Goal: Task Accomplishment & Management: Manage account settings

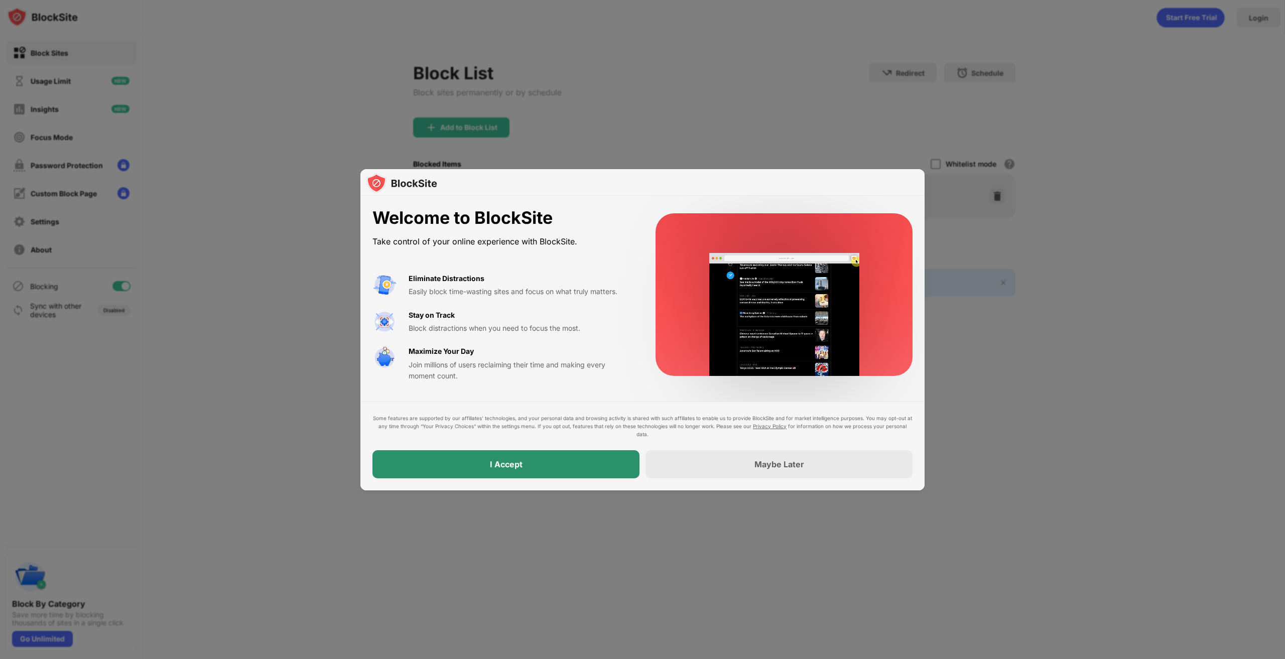
click at [483, 474] on div "I Accept" at bounding box center [505, 464] width 267 height 28
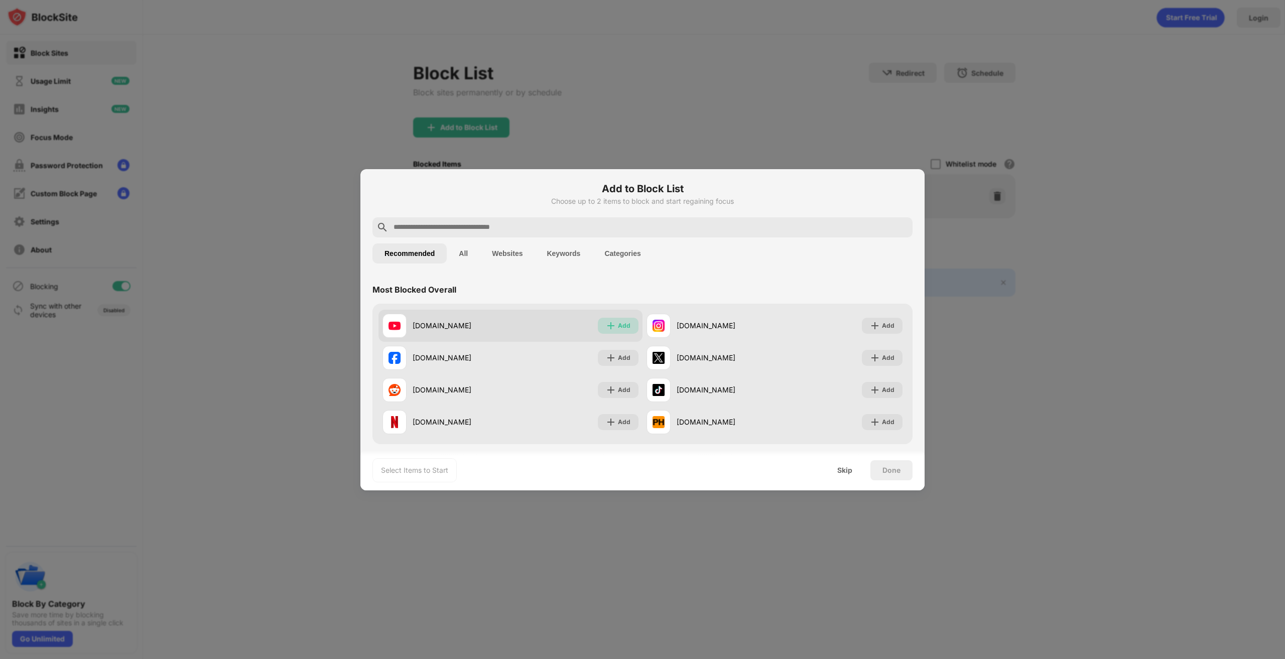
click at [618, 325] on div "Add" at bounding box center [624, 326] width 13 height 10
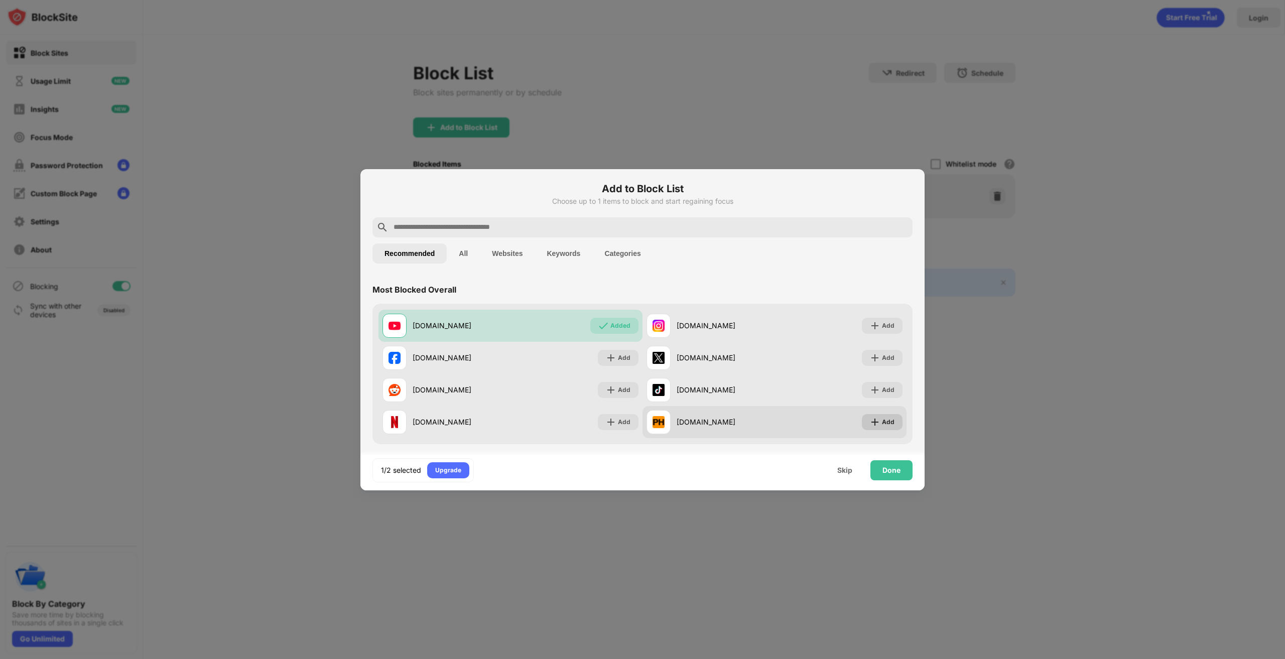
click at [884, 421] on div "Add" at bounding box center [888, 422] width 13 height 10
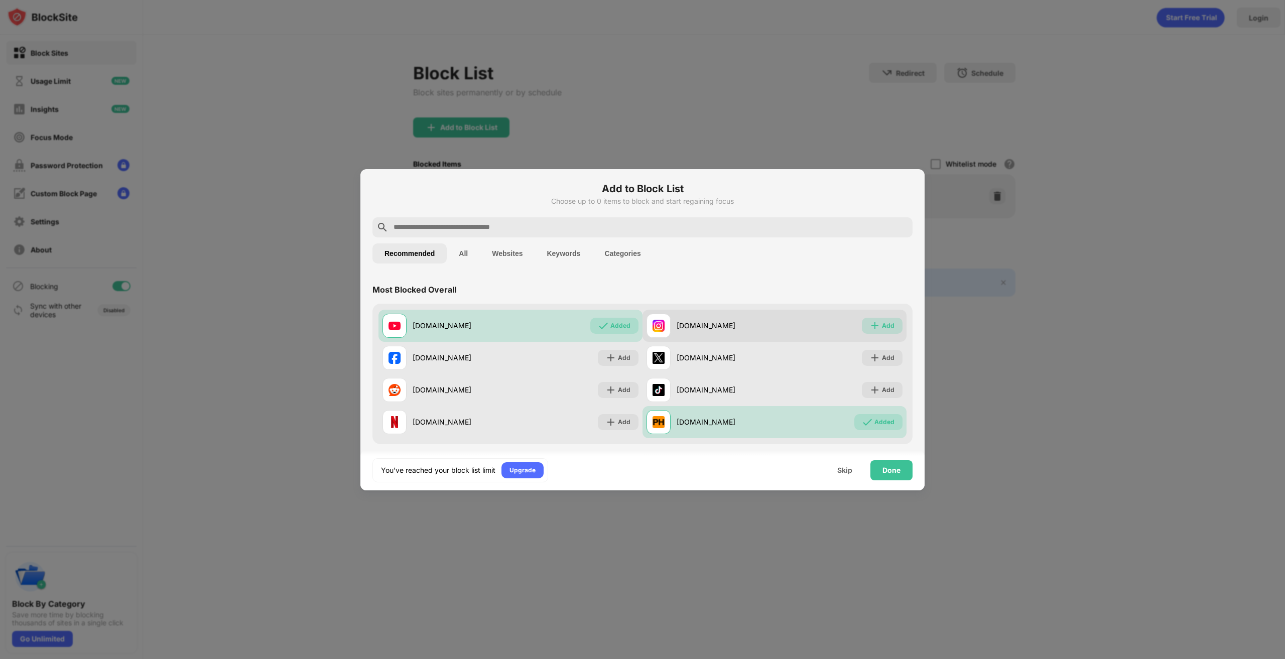
click at [882, 320] on div "Add" at bounding box center [882, 326] width 41 height 16
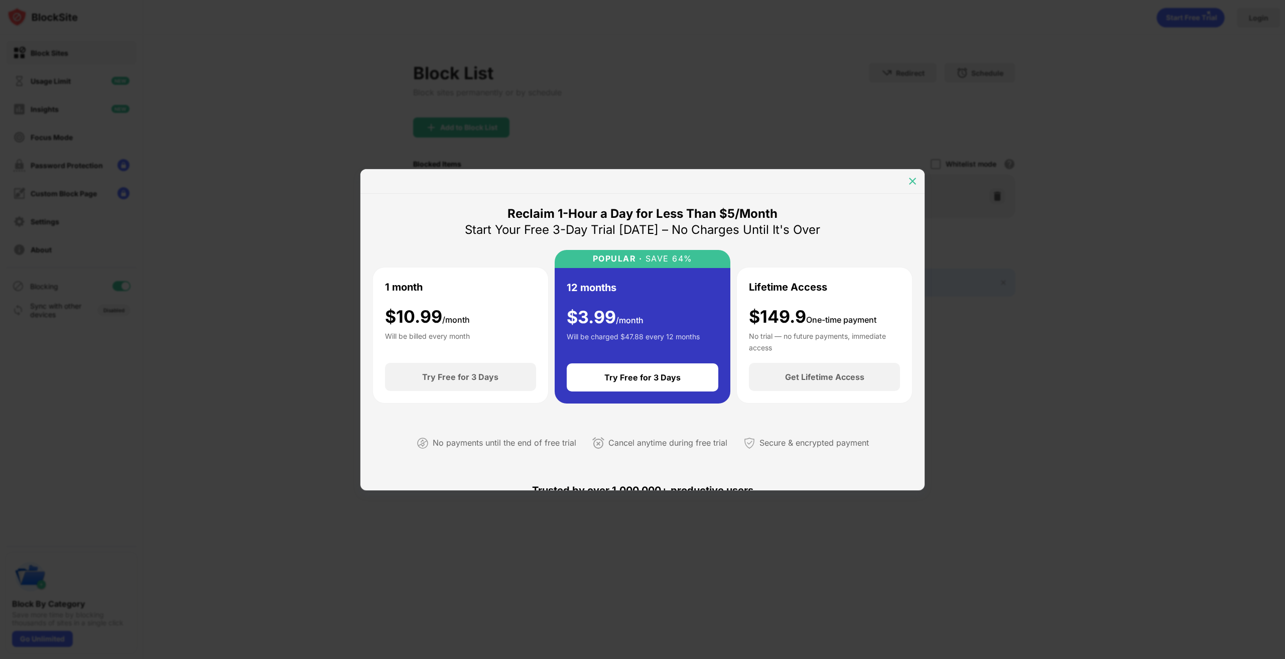
click at [912, 182] on img at bounding box center [913, 181] width 10 height 10
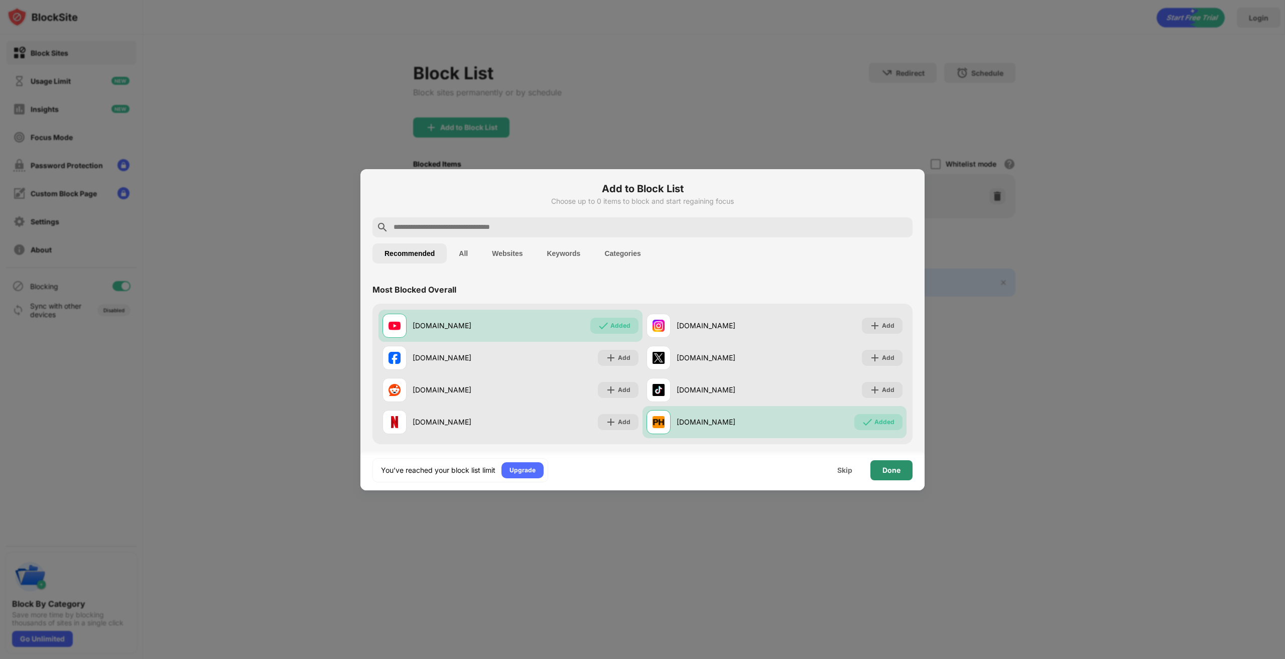
click at [887, 471] on div "Done" at bounding box center [891, 470] width 18 height 8
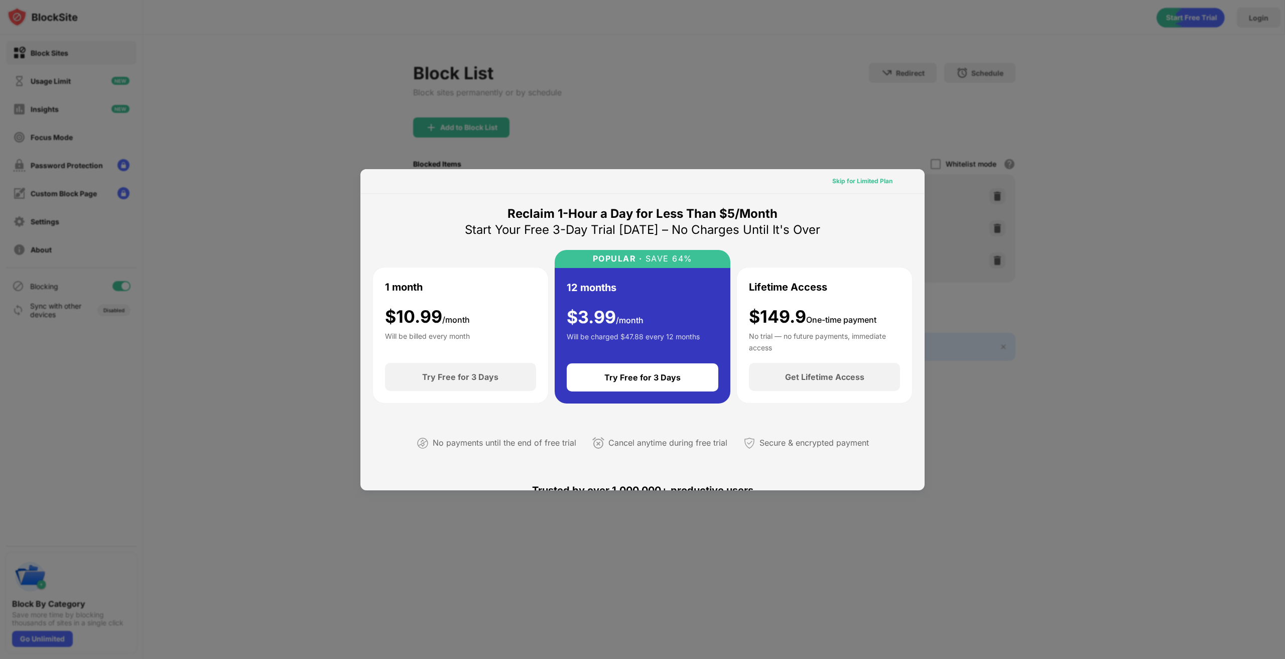
click at [859, 181] on div "Skip for Limited Plan" at bounding box center [862, 181] width 60 height 10
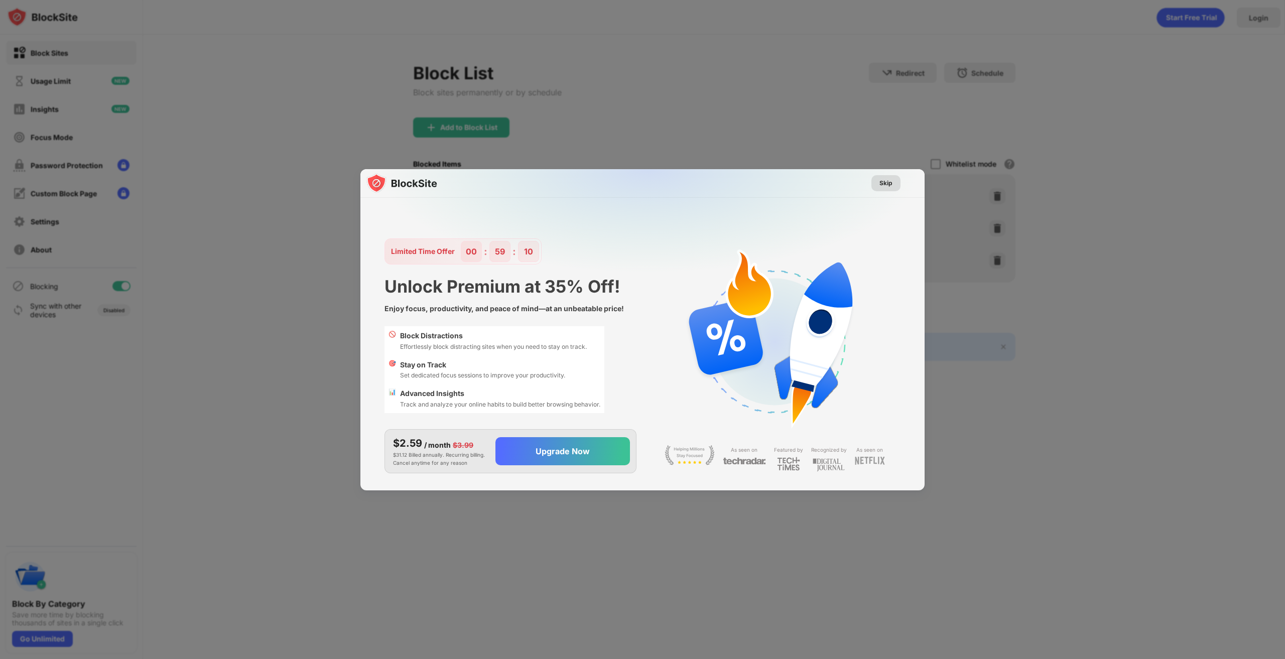
click at [888, 183] on div "Skip" at bounding box center [885, 183] width 13 height 10
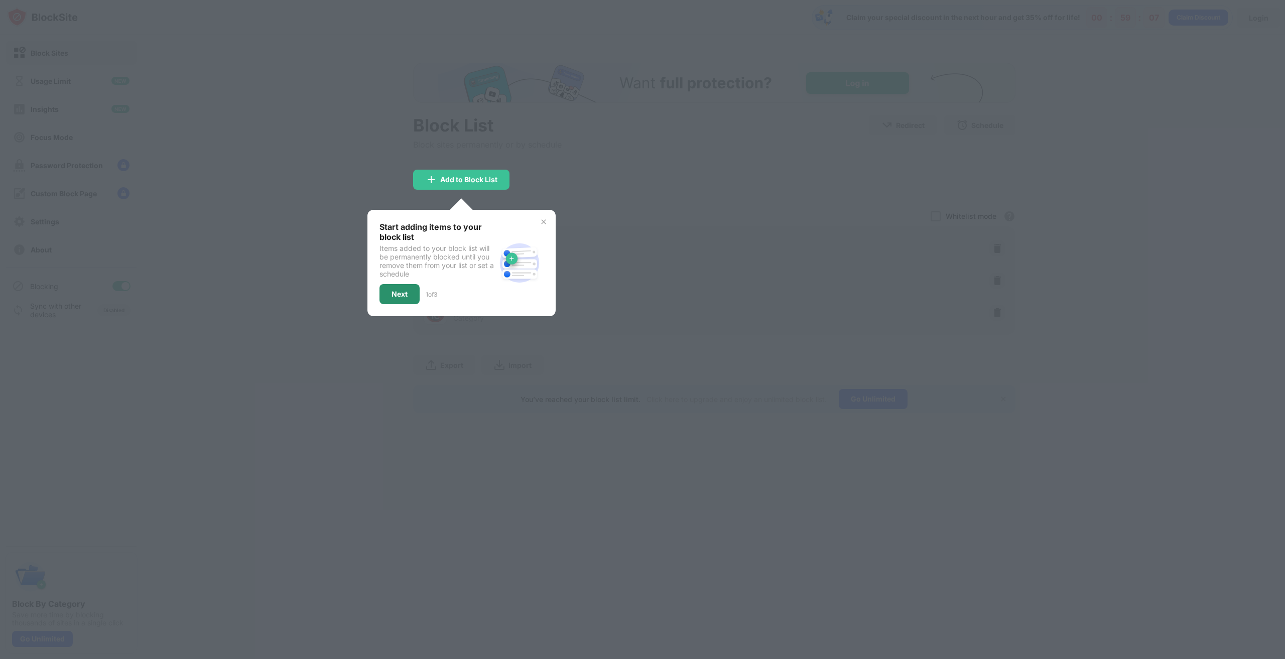
click at [392, 291] on div "Next" at bounding box center [400, 294] width 16 height 8
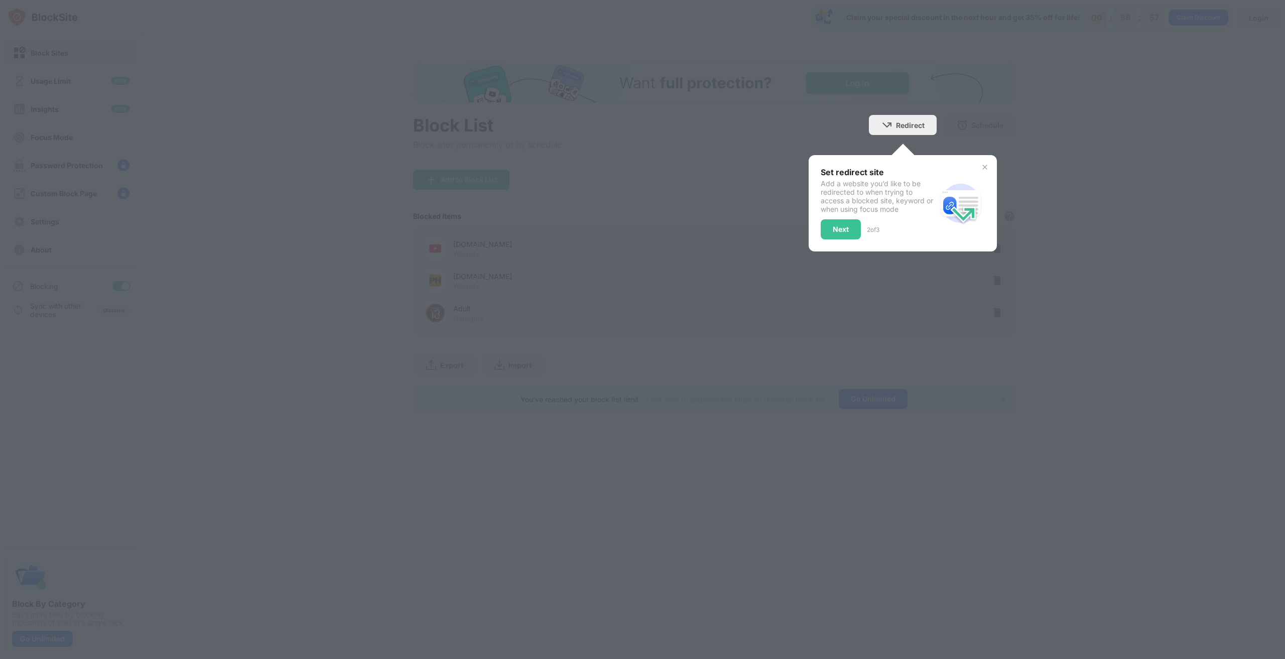
click at [983, 167] on img at bounding box center [985, 167] width 8 height 8
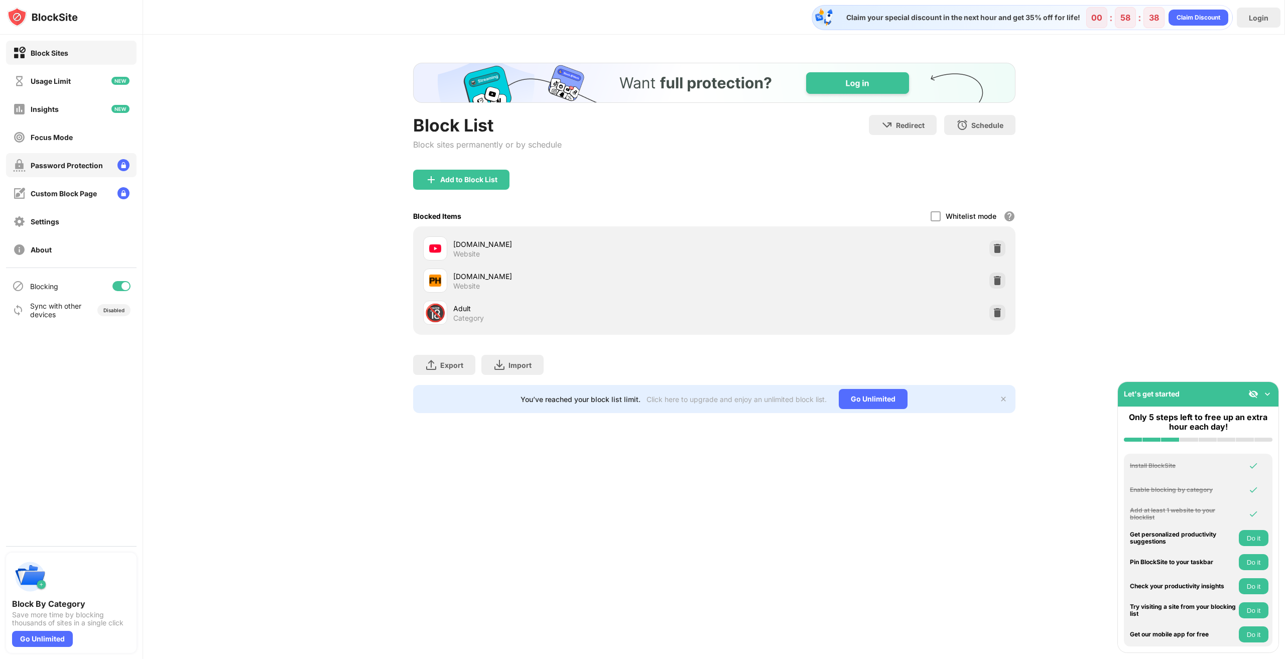
click at [57, 167] on div "Password Protection" at bounding box center [67, 165] width 72 height 9
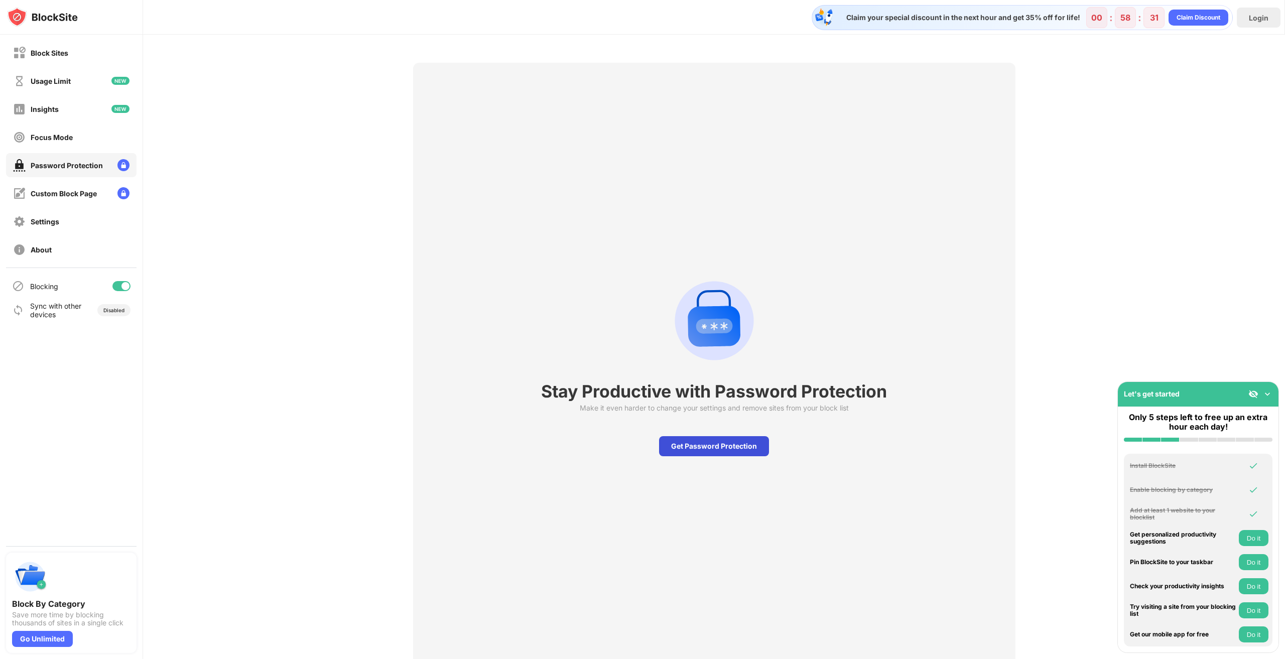
click at [730, 445] on div "Get Password Protection" at bounding box center [714, 446] width 110 height 20
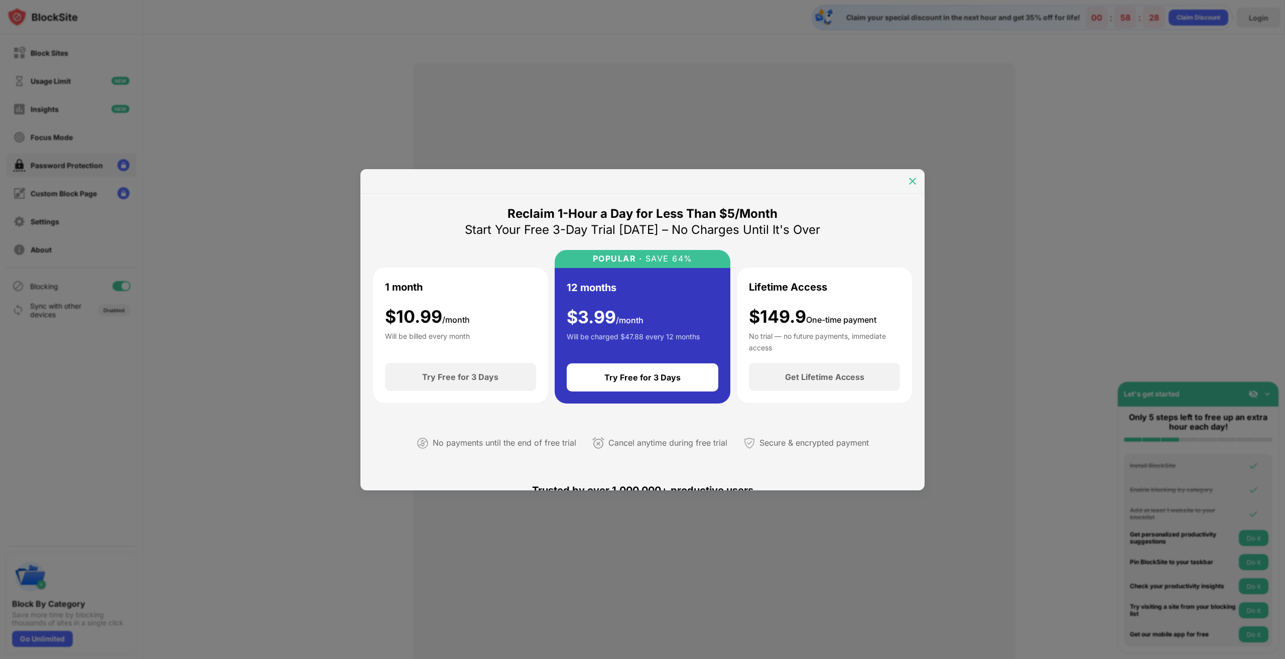
click at [913, 180] on img at bounding box center [913, 181] width 10 height 10
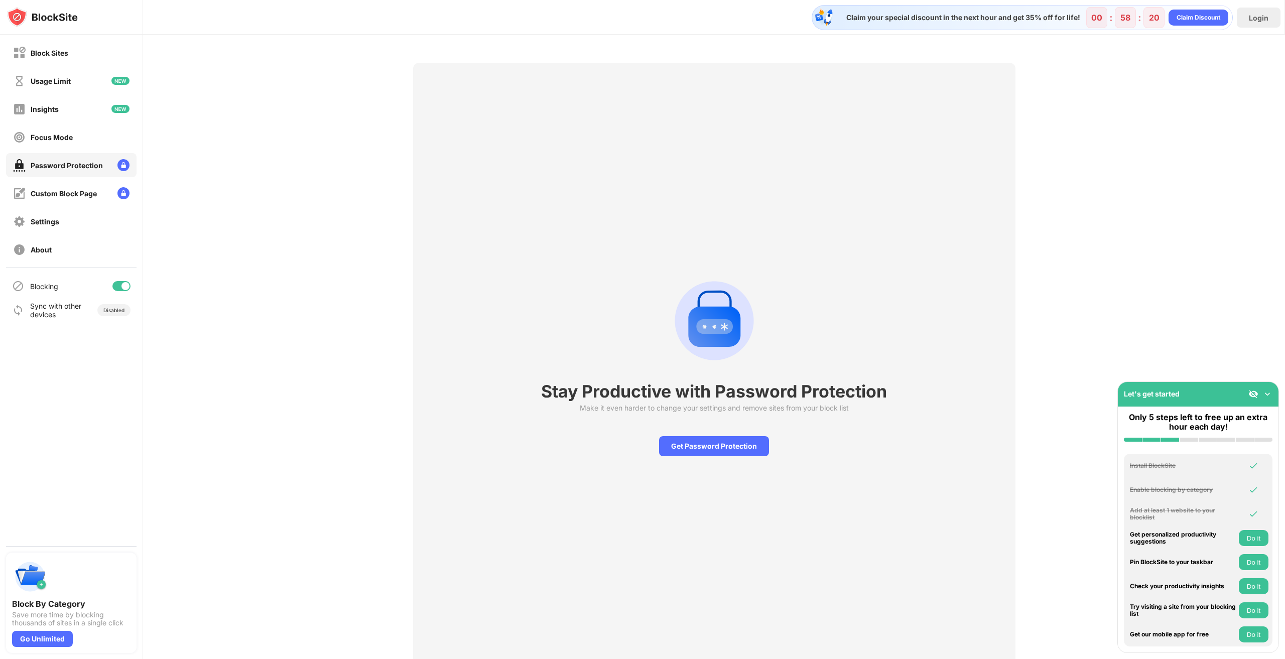
click at [1150, 283] on div "Stay Productive with Password Protection Make it even harder to change your set…" at bounding box center [714, 364] width 1142 height 659
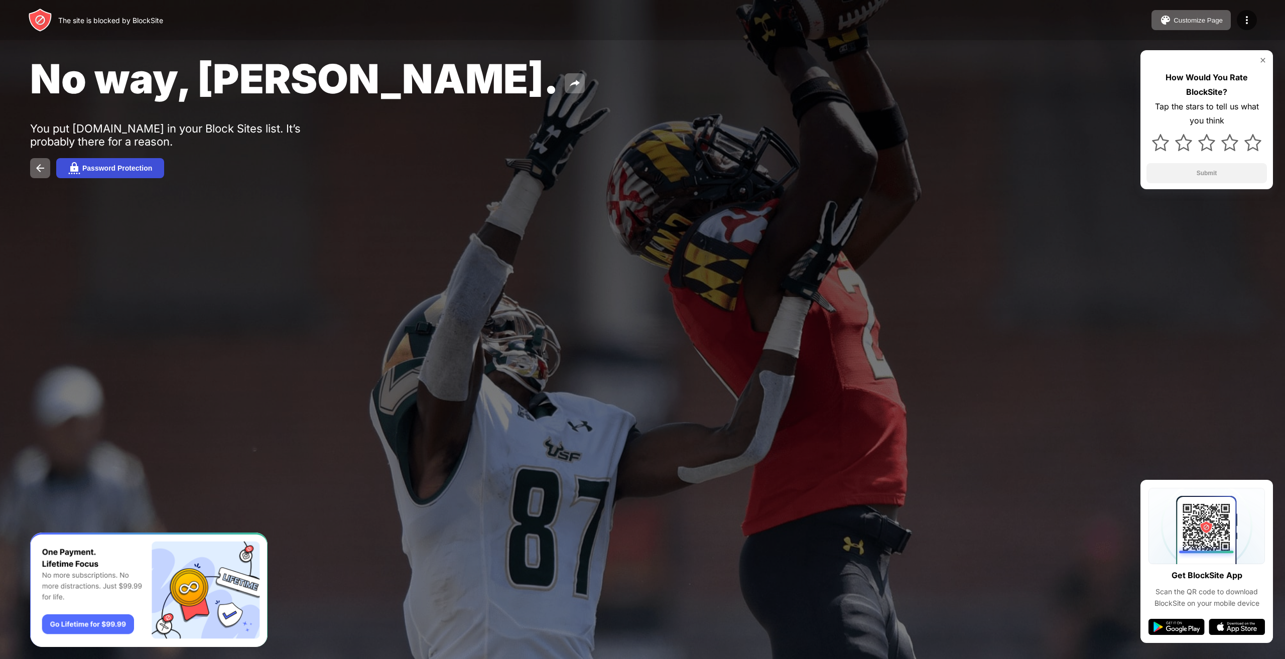
click at [111, 166] on div "Password Protection" at bounding box center [117, 168] width 70 height 8
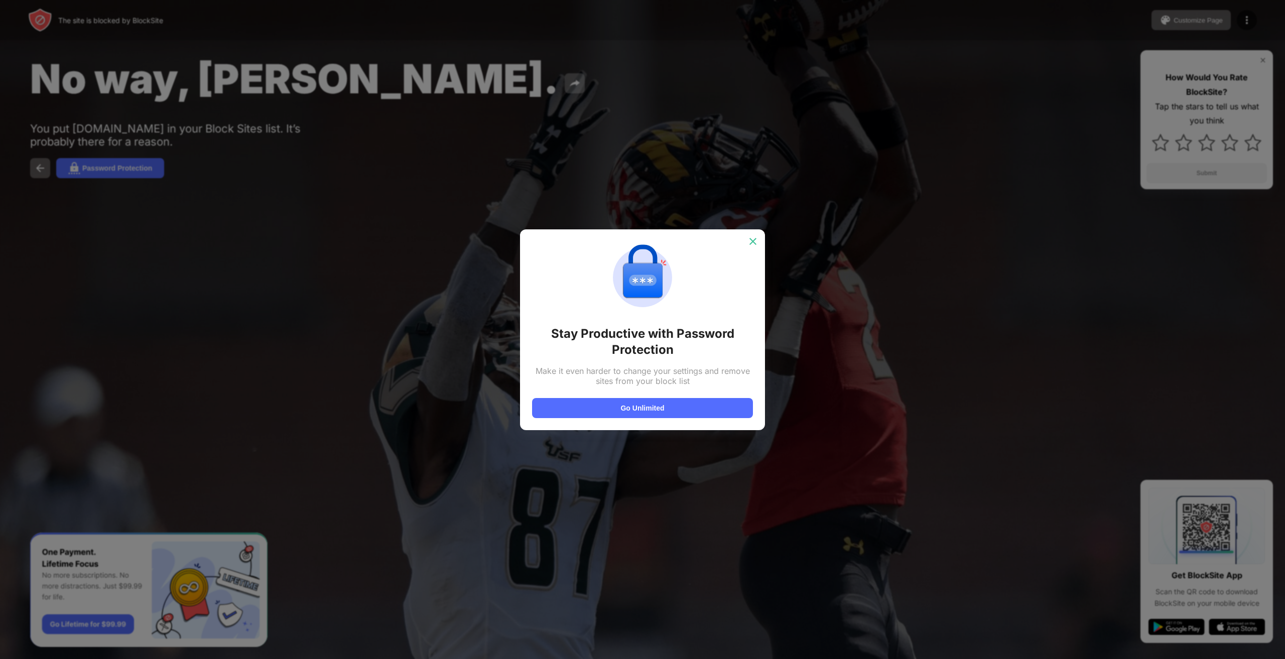
click at [753, 244] on img at bounding box center [753, 241] width 10 height 10
